Goal: Task Accomplishment & Management: Use online tool/utility

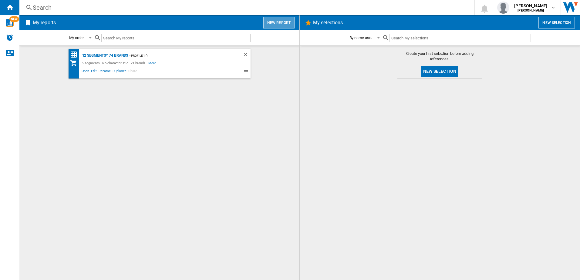
click at [281, 25] on button "New report" at bounding box center [278, 23] width 31 height 12
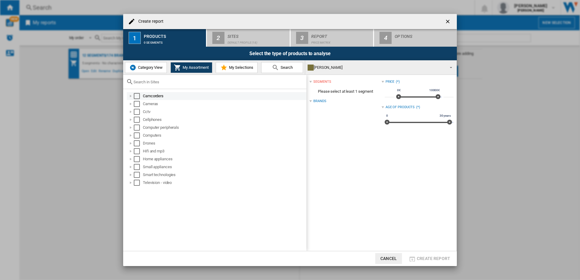
click at [137, 96] on div "Select" at bounding box center [137, 96] width 6 height 6
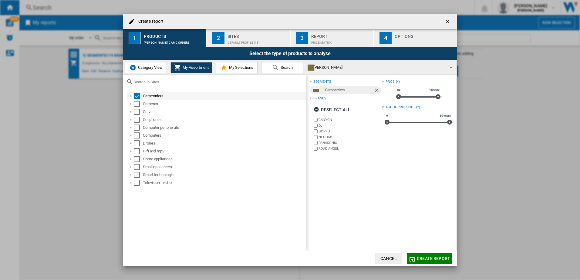
click at [135, 96] on div "Select" at bounding box center [137, 96] width 6 height 6
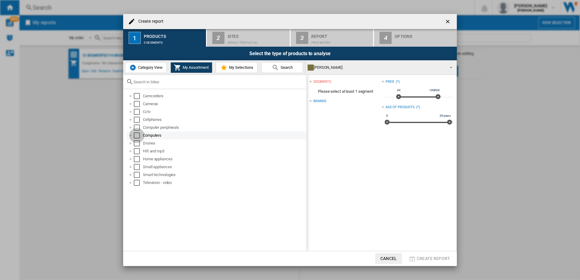
click at [136, 135] on div "Select" at bounding box center [137, 136] width 6 height 6
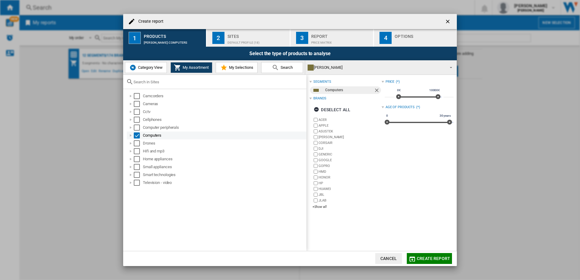
click at [130, 137] on div at bounding box center [131, 136] width 6 height 6
click at [127, 138] on div "Computers" at bounding box center [217, 136] width 180 height 8
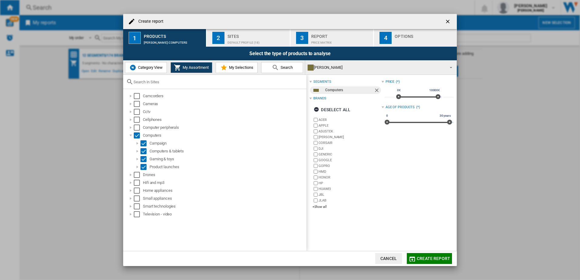
click at [229, 64] on button "My Selections" at bounding box center [237, 67] width 42 height 11
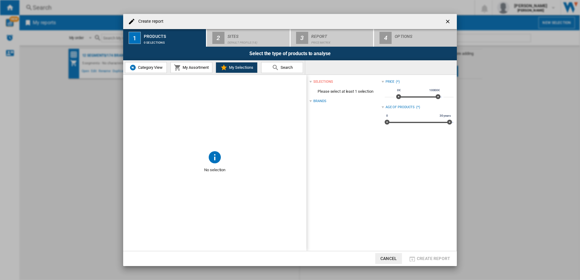
click at [190, 64] on button "My Assortment" at bounding box center [192, 67] width 42 height 11
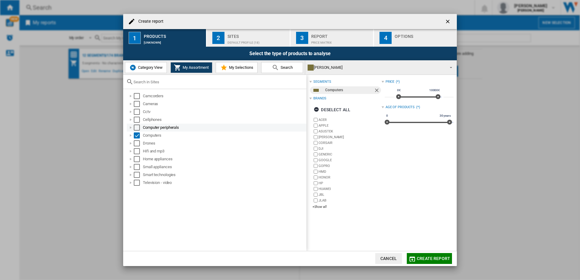
click at [131, 129] on div at bounding box center [131, 128] width 6 height 6
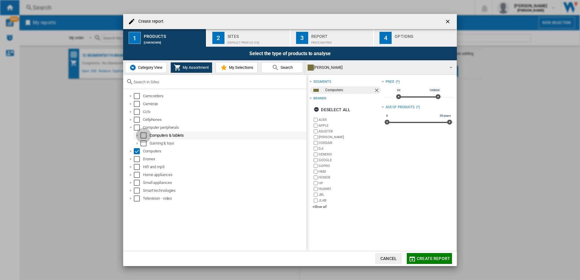
click at [145, 137] on div "Select" at bounding box center [143, 136] width 6 height 6
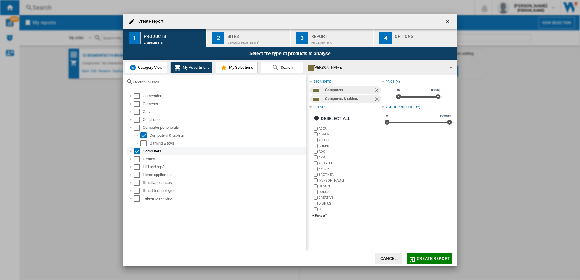
click at [129, 150] on div at bounding box center [131, 151] width 6 height 6
click at [130, 150] on div at bounding box center [131, 151] width 6 height 6
click at [136, 129] on div "Select" at bounding box center [137, 128] width 6 height 6
click at [130, 96] on div at bounding box center [131, 96] width 6 height 6
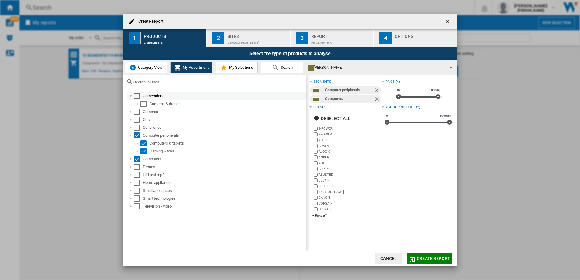
click at [130, 95] on div at bounding box center [131, 96] width 6 height 6
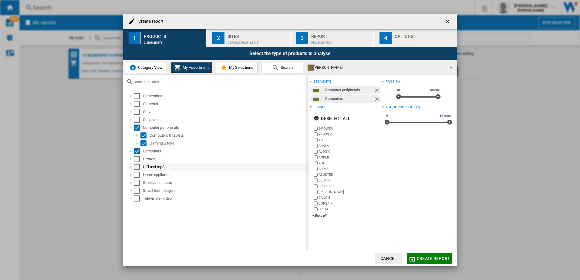
click at [129, 169] on div at bounding box center [131, 167] width 6 height 6
click at [130, 167] on div at bounding box center [131, 167] width 6 height 6
click at [132, 176] on div at bounding box center [131, 175] width 6 height 6
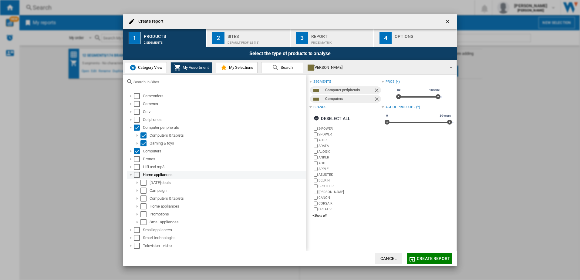
click at [130, 175] on div at bounding box center [131, 175] width 6 height 6
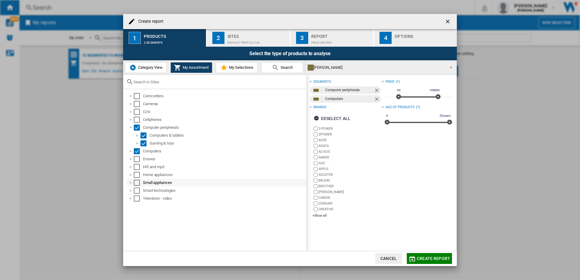
click at [131, 183] on div at bounding box center [131, 183] width 6 height 6
click at [314, 184] on label "BROTHER" at bounding box center [347, 187] width 69 height 6
click at [320, 217] on div "+Show all" at bounding box center [347, 216] width 69 height 5
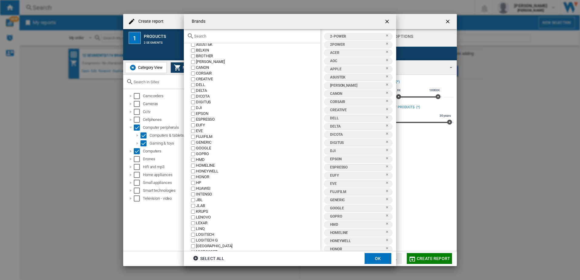
scroll to position [91, 0]
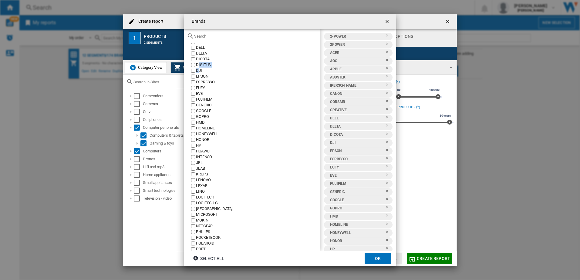
click at [198, 70] on div "2-POWER 2POWER ACER ADATA ALOGIC ANKER AOC APPLE ASUSTEK [GEOGRAPHIC_DATA] BROT…" at bounding box center [252, 147] width 137 height 208
drag, startPoint x: 198, startPoint y: 70, endPoint x: 195, endPoint y: 66, distance: 5.2
click at [195, 66] on label "DIGITUS" at bounding box center [255, 65] width 130 height 6
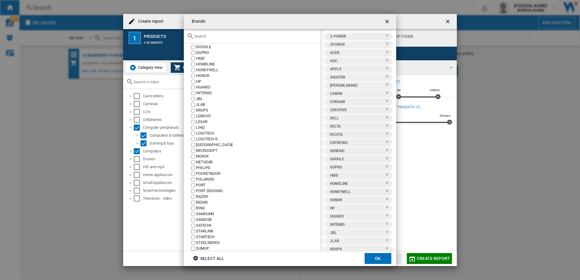
scroll to position [152, 0]
click at [193, 64] on label "HMD" at bounding box center [255, 62] width 130 height 6
click at [190, 59] on div "2-POWER 2POWER ACER ADATA ALOGIC ANKER AOC APPLE ASUSTEK [GEOGRAPHIC_DATA] BROT…" at bounding box center [252, 147] width 137 height 208
click at [192, 53] on div "2-POWER 2POWER ACER ADATA ALOGIC ANKER AOC APPLE ASUSTEK [GEOGRAPHIC_DATA] BROT…" at bounding box center [252, 147] width 137 height 208
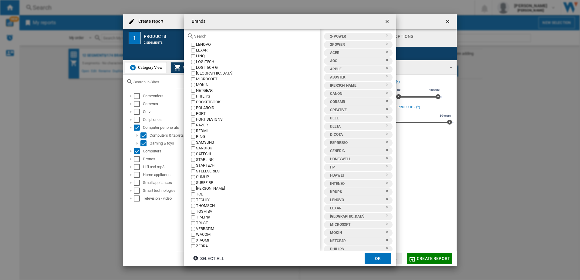
scroll to position [231, 0]
click at [204, 67] on div "[GEOGRAPHIC_DATA]" at bounding box center [258, 69] width 124 height 6
click at [204, 91] on div "PHILIPS" at bounding box center [258, 93] width 124 height 6
click at [206, 103] on div "POLAROID" at bounding box center [258, 104] width 124 height 6
click at [198, 109] on div "PORT" at bounding box center [258, 110] width 124 height 6
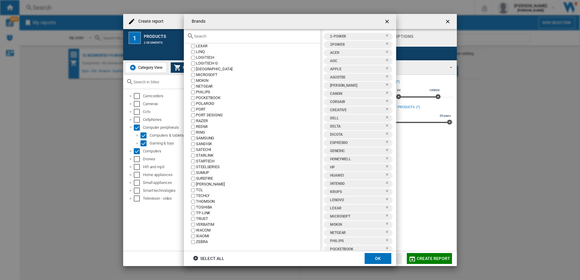
click at [208, 114] on div "PORT DESIGNS" at bounding box center [258, 116] width 124 height 6
click at [201, 118] on div "PORT DESIGNS" at bounding box center [258, 116] width 124 height 6
click at [201, 119] on div "RAZER" at bounding box center [258, 121] width 124 height 6
click at [202, 112] on div "PORT" at bounding box center [258, 110] width 124 height 6
drag, startPoint x: 202, startPoint y: 112, endPoint x: 203, endPoint y: 116, distance: 4.0
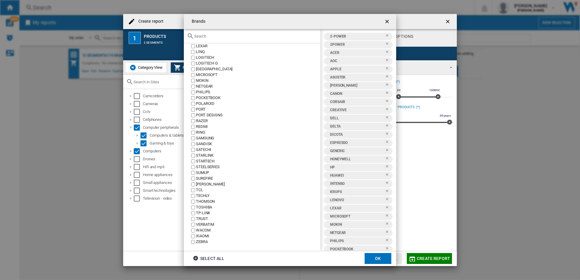
click at [203, 116] on div "PORT DESIGNS" at bounding box center [258, 116] width 124 height 6
click at [201, 127] on div "REDMI" at bounding box center [258, 127] width 124 height 6
click at [200, 133] on div "RING" at bounding box center [258, 133] width 124 height 6
click at [208, 143] on div "SANDISK" at bounding box center [258, 144] width 124 height 6
click at [205, 149] on div "SATECHI" at bounding box center [258, 150] width 124 height 6
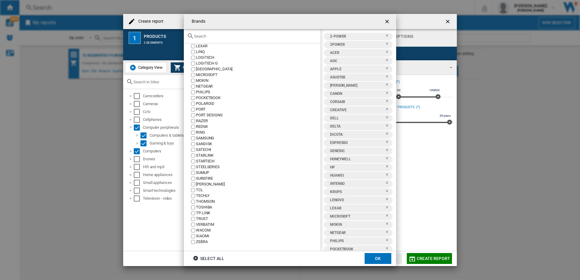
click at [201, 156] on div "STARLINK" at bounding box center [258, 156] width 124 height 6
click at [201, 167] on div "STEELSERIES" at bounding box center [258, 167] width 124 height 6
click at [205, 173] on div "SUMUP" at bounding box center [258, 173] width 124 height 6
click at [202, 181] on div "SUREFIRE" at bounding box center [258, 179] width 124 height 6
click at [203, 182] on div "[PERSON_NAME]" at bounding box center [258, 185] width 124 height 6
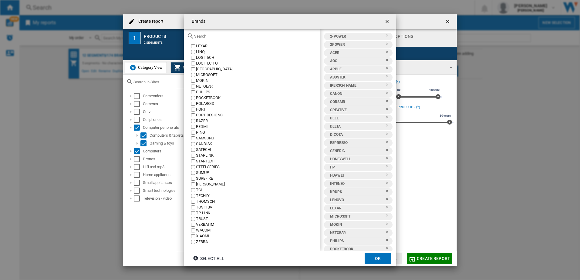
click at [206, 180] on div "SUREFIRE" at bounding box center [258, 179] width 124 height 6
click at [205, 178] on div "SUREFIRE" at bounding box center [258, 179] width 124 height 6
click at [206, 212] on div "TP-LINK" at bounding box center [258, 214] width 124 height 6
click at [200, 218] on div "TRUST" at bounding box center [258, 219] width 124 height 6
click at [374, 258] on button "OK" at bounding box center [378, 258] width 27 height 11
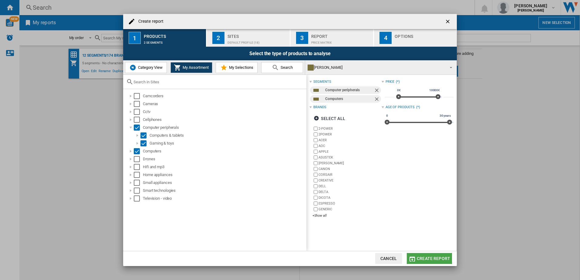
click at [432, 259] on span "Create report" at bounding box center [433, 258] width 33 height 5
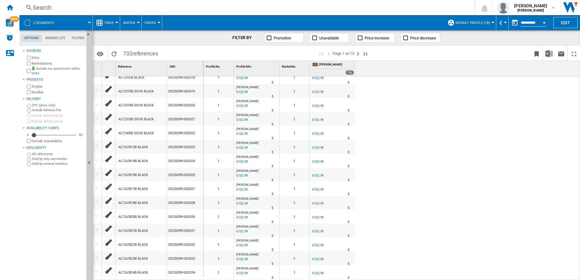
scroll to position [46, 0]
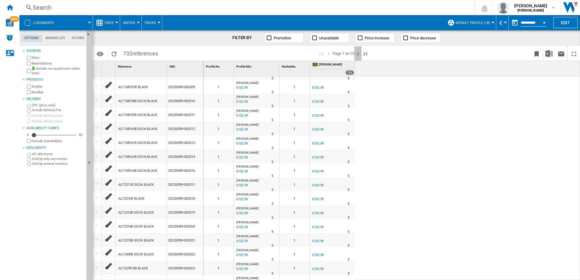
click at [360, 56] on ng-md-icon "Next page" at bounding box center [357, 53] width 7 height 7
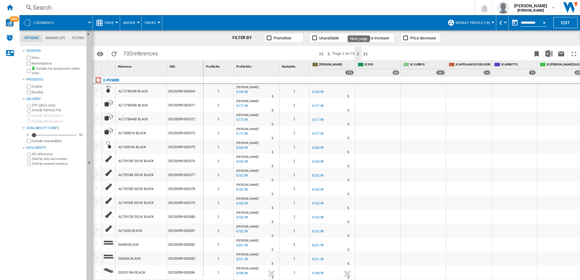
click at [358, 53] on ng-md-icon "Next page" at bounding box center [357, 53] width 7 height 7
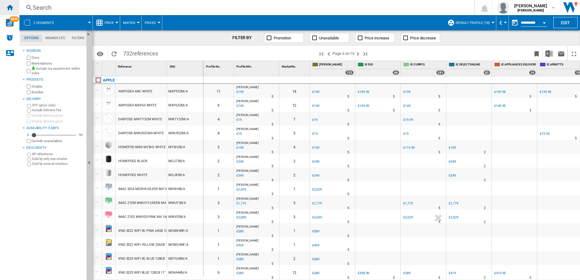
click at [7, 6] on ng-md-icon "Home" at bounding box center [9, 7] width 7 height 7
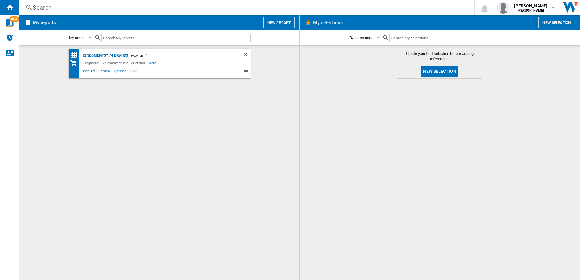
click at [277, 24] on button "New report" at bounding box center [278, 23] width 31 height 12
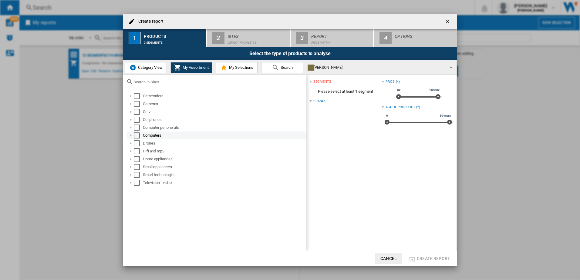
click at [151, 137] on div "Computers" at bounding box center [224, 136] width 163 height 6
drag, startPoint x: 128, startPoint y: 136, endPoint x: 132, endPoint y: 135, distance: 4.1
click at [130, 136] on div "Create report ..." at bounding box center [131, 136] width 6 height 6
click at [132, 135] on div "Create report ..." at bounding box center [131, 136] width 6 height 6
click at [136, 134] on div "Select" at bounding box center [137, 136] width 6 height 6
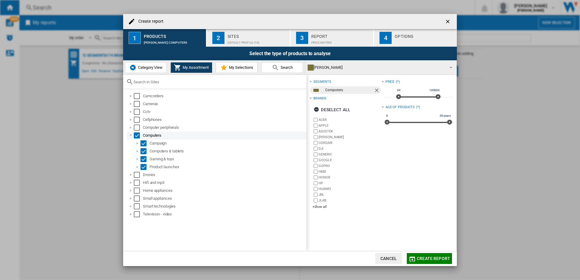
click at [130, 135] on div "Create report ..." at bounding box center [131, 136] width 6 height 6
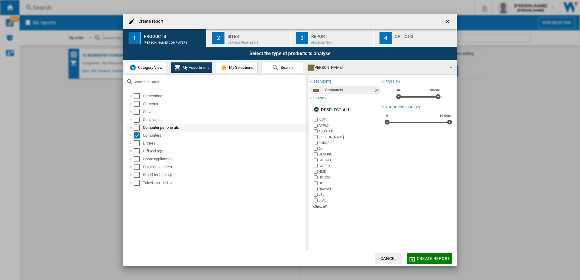
click at [147, 130] on div "Computer peripherals" at bounding box center [224, 128] width 163 height 6
drag, startPoint x: 147, startPoint y: 129, endPoint x: 179, endPoint y: 128, distance: 31.9
click at [179, 128] on div "Computer peripherals" at bounding box center [224, 128] width 163 height 6
click at [152, 136] on div "Computers" at bounding box center [224, 136] width 163 height 6
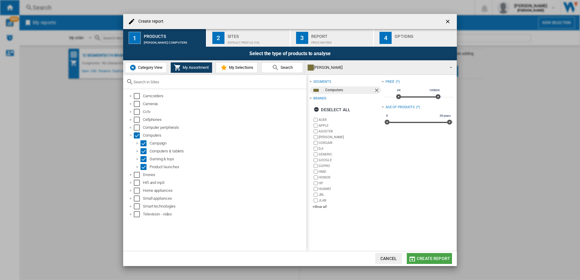
click at [433, 257] on button "Create report" at bounding box center [429, 258] width 45 height 11
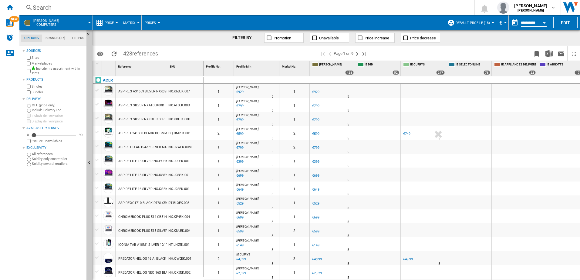
scroll to position [0, 110]
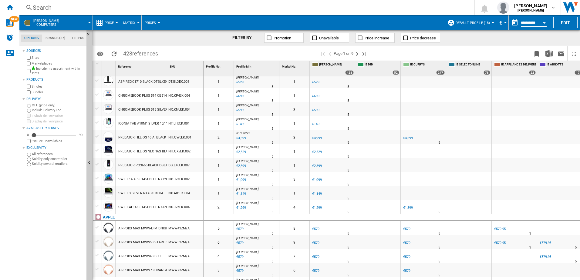
click at [242, 156] on div "0.0 % €2,529 % N/A" at bounding box center [243, 156] width 16 height 15
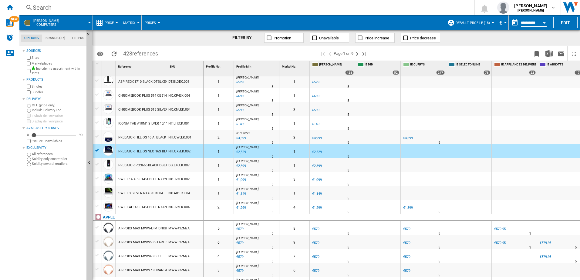
click at [386, 137] on div at bounding box center [377, 137] width 45 height 14
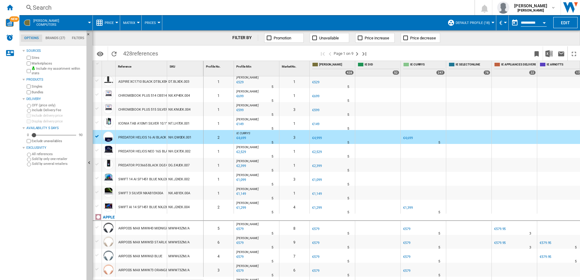
click at [98, 136] on div at bounding box center [97, 136] width 6 height 5
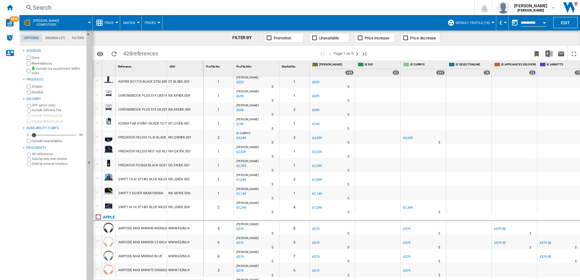
scroll to position [273, 0]
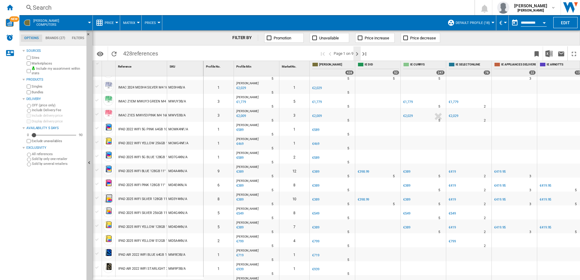
click at [359, 53] on ng-md-icon "Next page" at bounding box center [357, 53] width 7 height 7
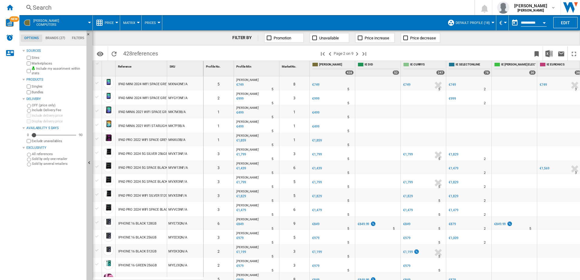
scroll to position [212, 0]
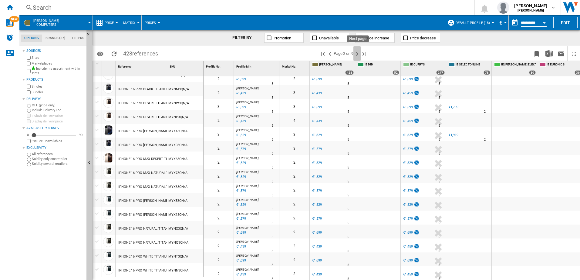
click at [359, 52] on ng-md-icon "Next page" at bounding box center [357, 53] width 7 height 7
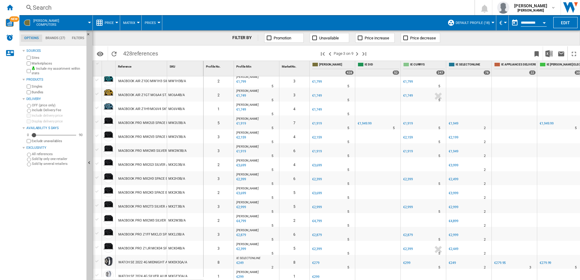
scroll to position [455, 0]
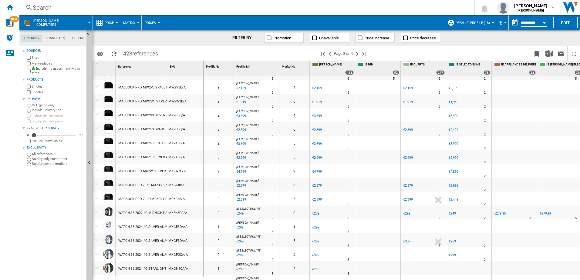
click at [354, 55] on span "Page 3 on 9" at bounding box center [344, 53] width 20 height 14
click at [359, 55] on ng-md-icon "Next page" at bounding box center [357, 53] width 7 height 7
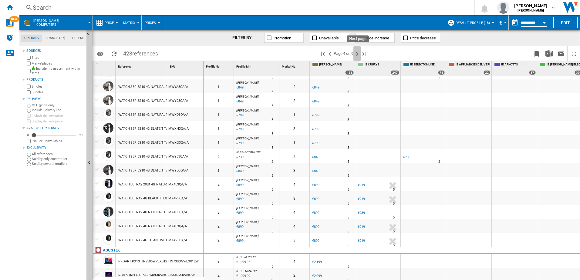
click at [359, 51] on ng-md-icon "Next page" at bounding box center [357, 53] width 7 height 7
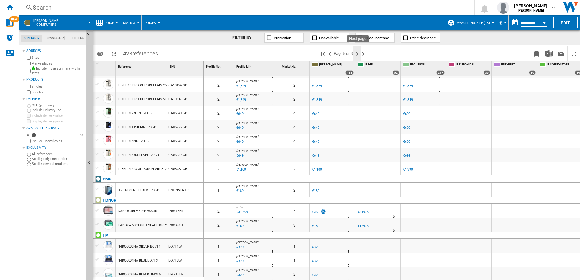
click at [355, 56] on ng-md-icon "Next page" at bounding box center [357, 53] width 7 height 7
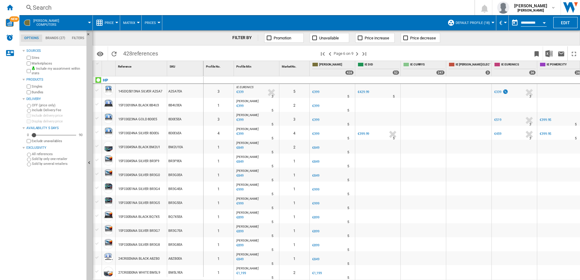
click at [319, 93] on div "€399" at bounding box center [315, 92] width 7 height 4
click at [318, 93] on div "€399" at bounding box center [315, 92] width 7 height 4
click at [243, 89] on span "IE EURONICS" at bounding box center [244, 87] width 17 height 3
